Goal: Transaction & Acquisition: Book appointment/travel/reservation

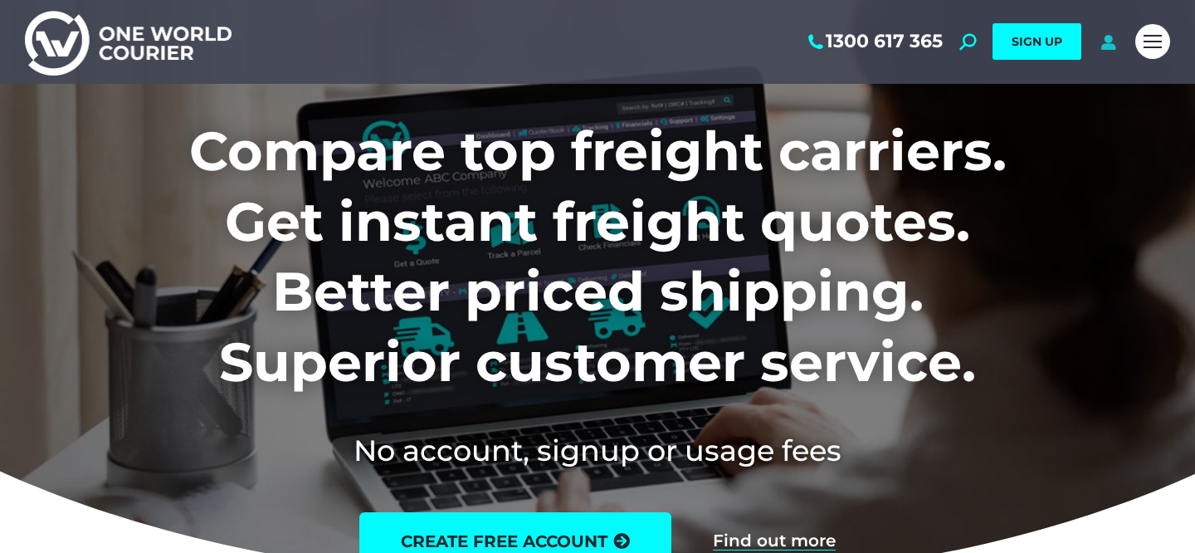
click at [1109, 45] on icon at bounding box center [1108, 41] width 21 height 17
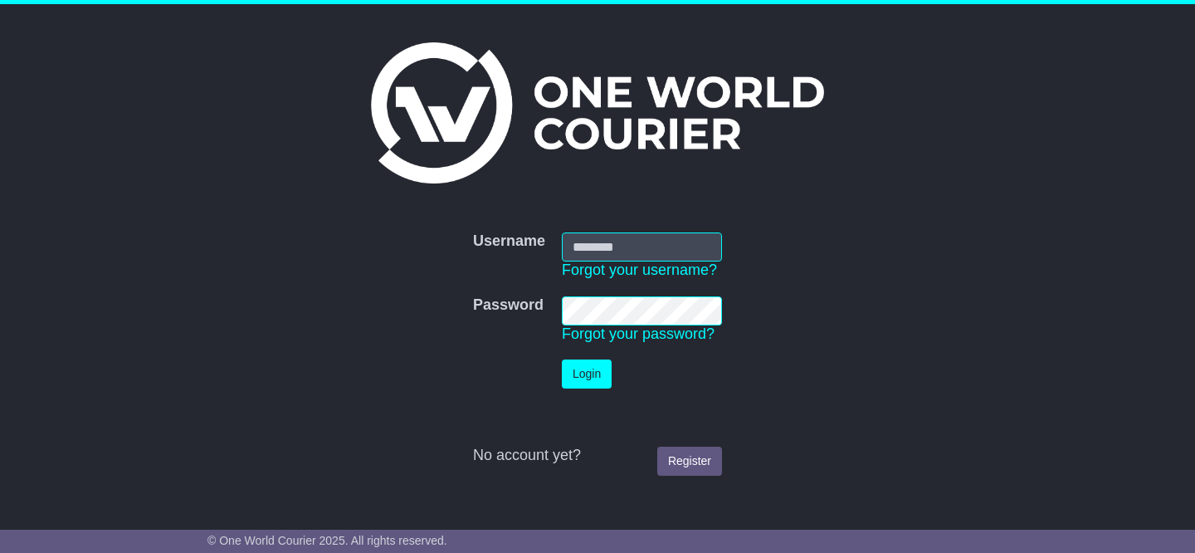
type input "**********"
click at [577, 378] on button "Login" at bounding box center [587, 373] width 50 height 29
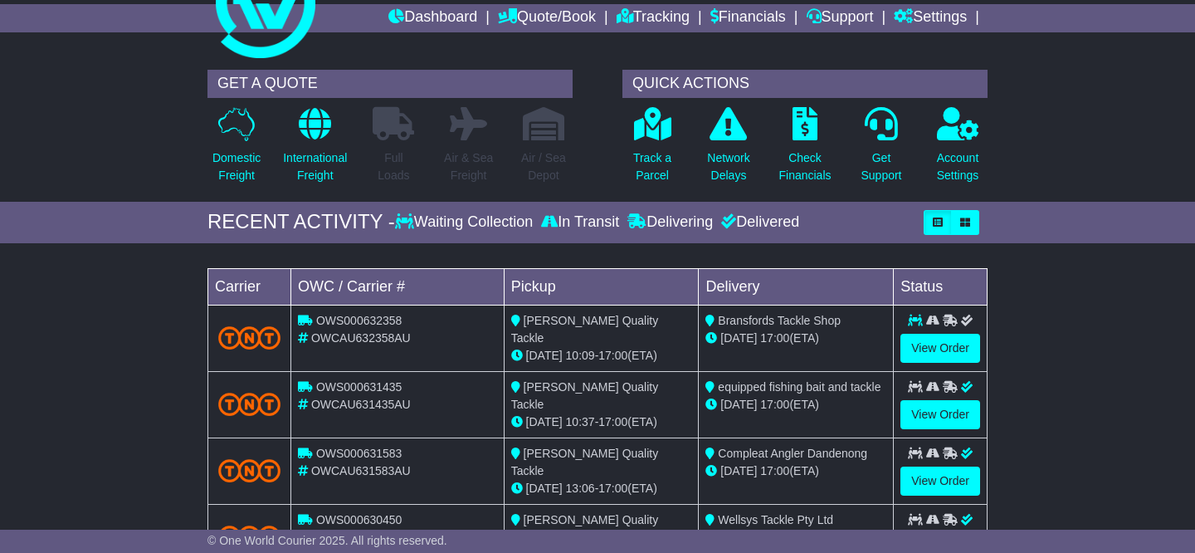
scroll to position [50, 0]
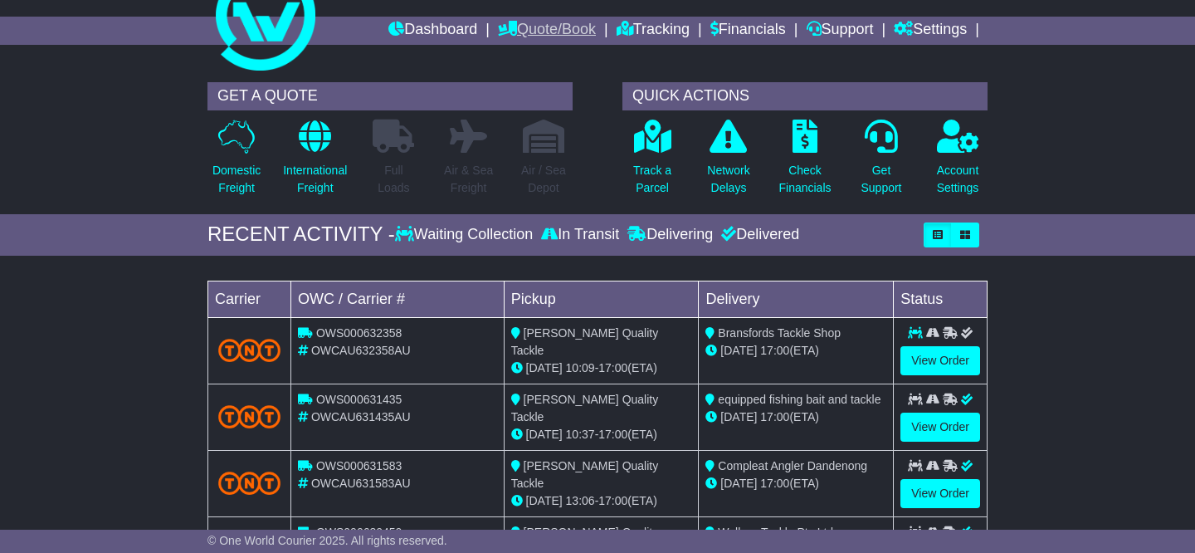
click at [528, 31] on link "Quote/Book" at bounding box center [547, 31] width 98 height 28
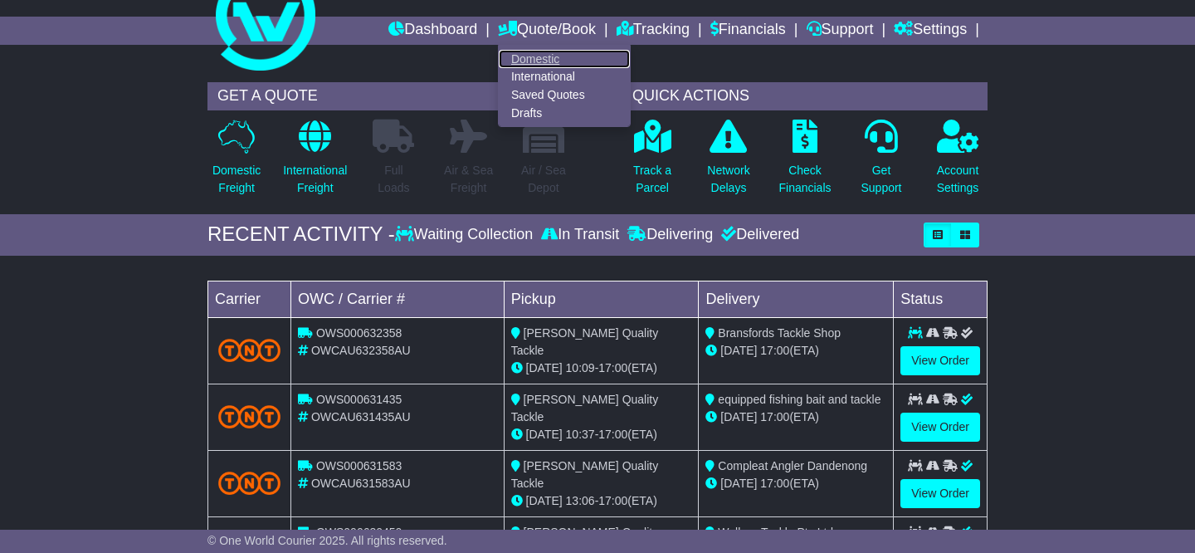
click at [541, 56] on link "Domestic" at bounding box center [564, 59] width 131 height 18
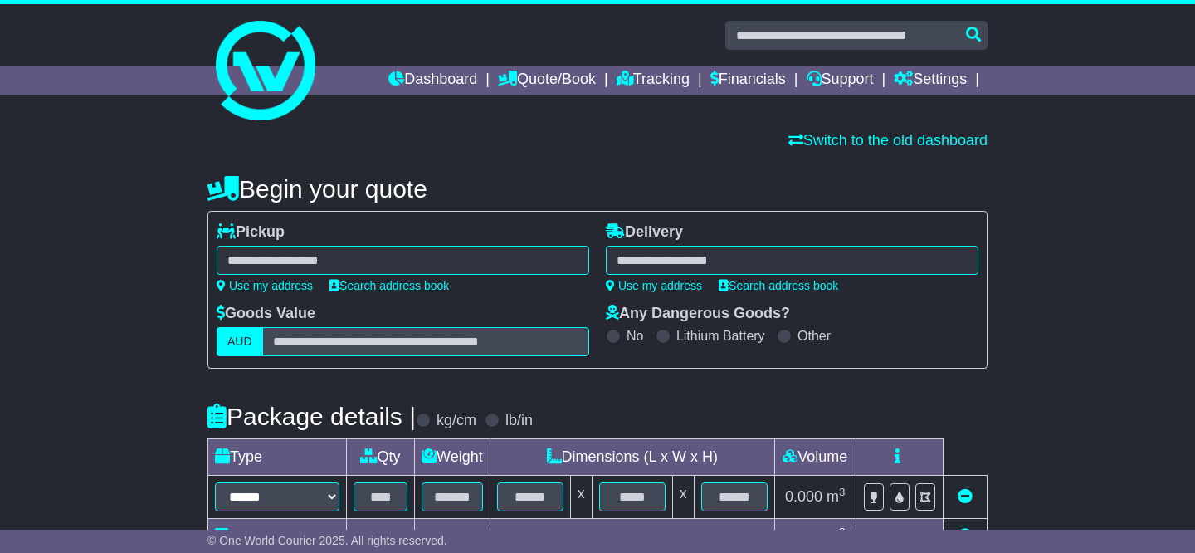
scroll to position [12, 0]
